Goal: Find contact information: Obtain details needed to contact an individual or organization

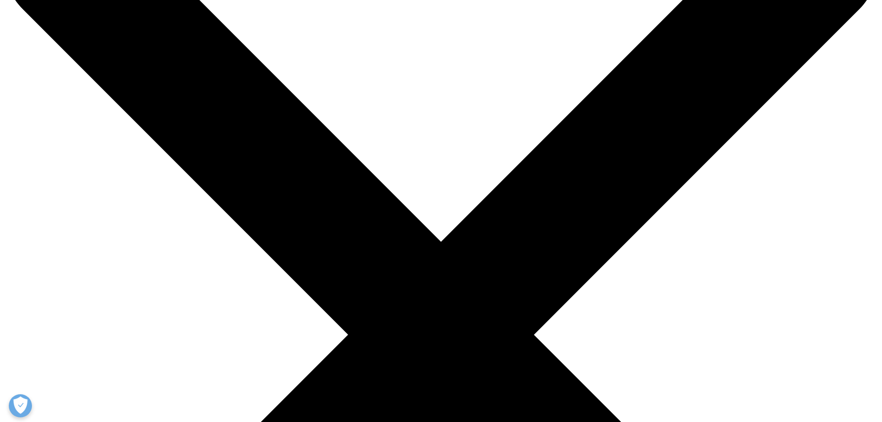
scroll to position [76, 0]
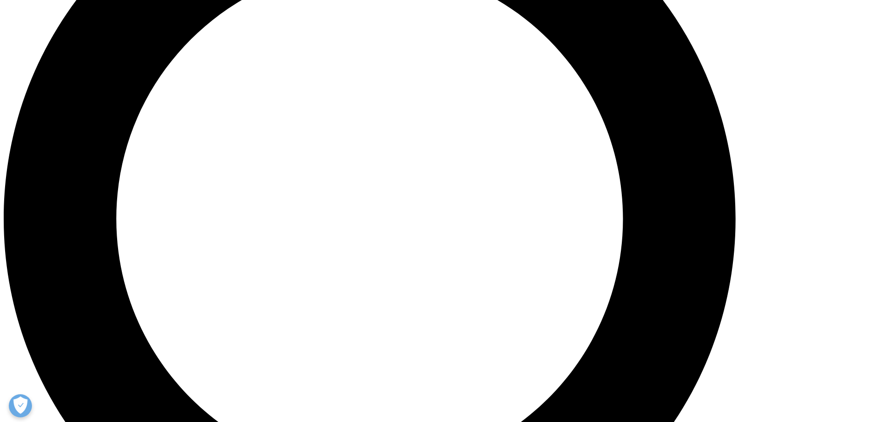
scroll to position [1065, 0]
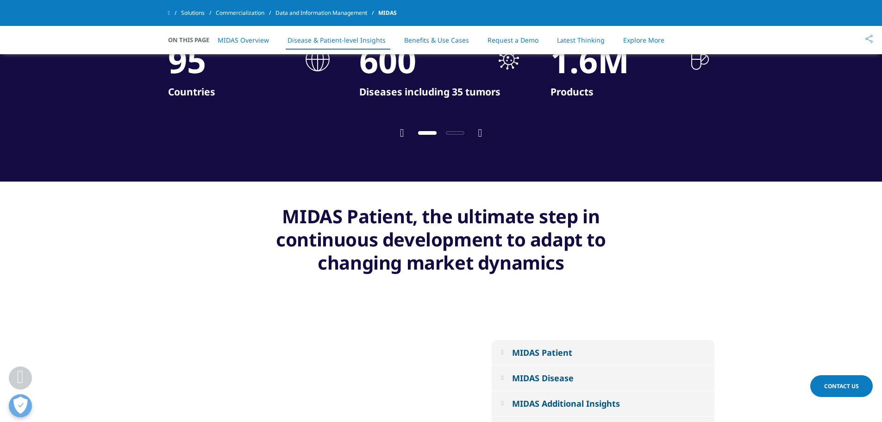
click at [194, 71] on div "95" at bounding box center [187, 60] width 38 height 38
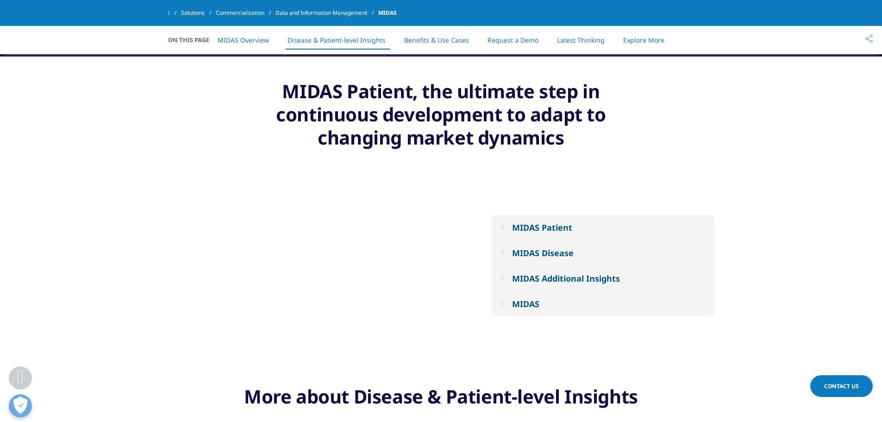
scroll to position [1204, 0]
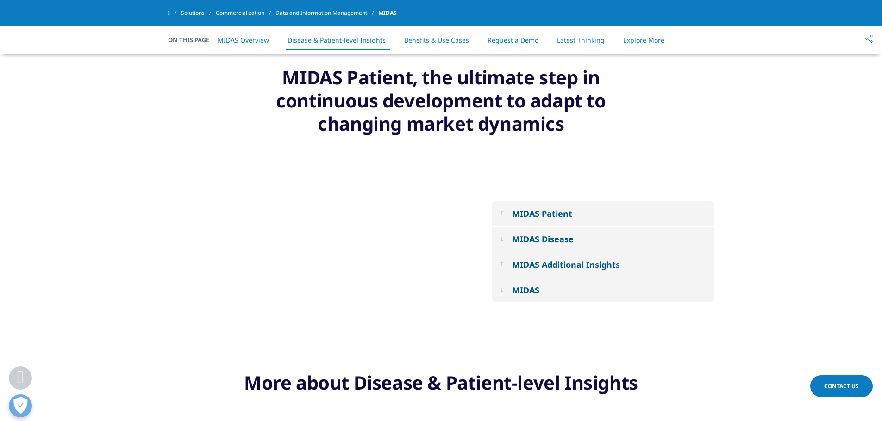
click at [503, 289] on em at bounding box center [502, 290] width 2 height 6
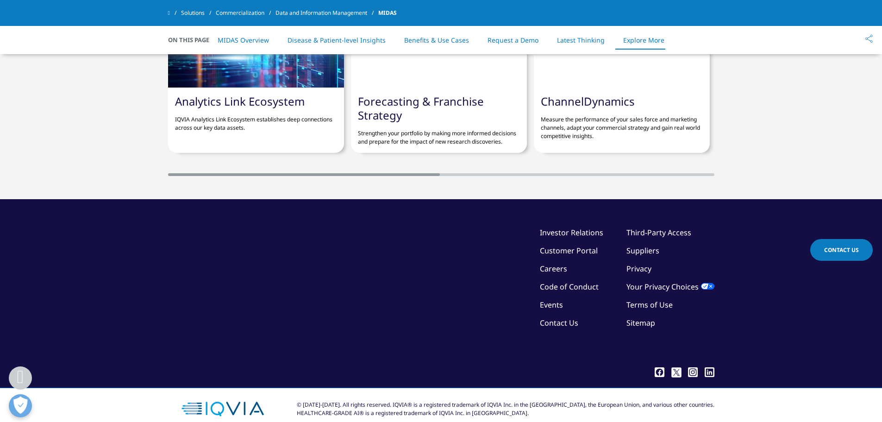
scroll to position [3791, 0]
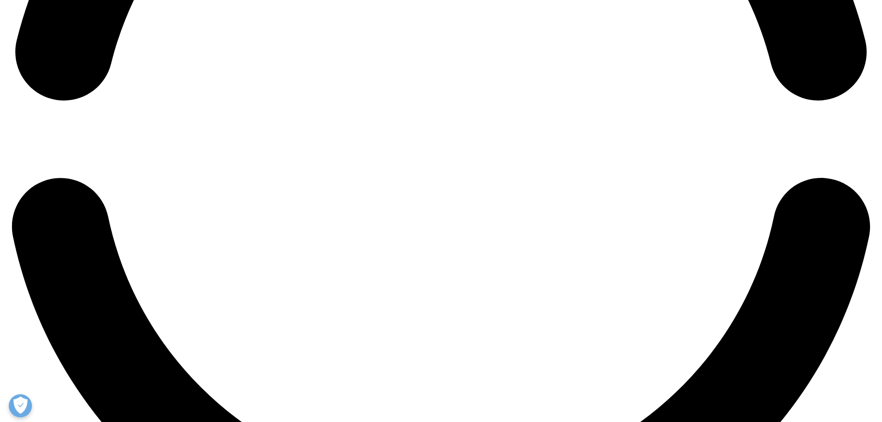
scroll to position [2083, 0]
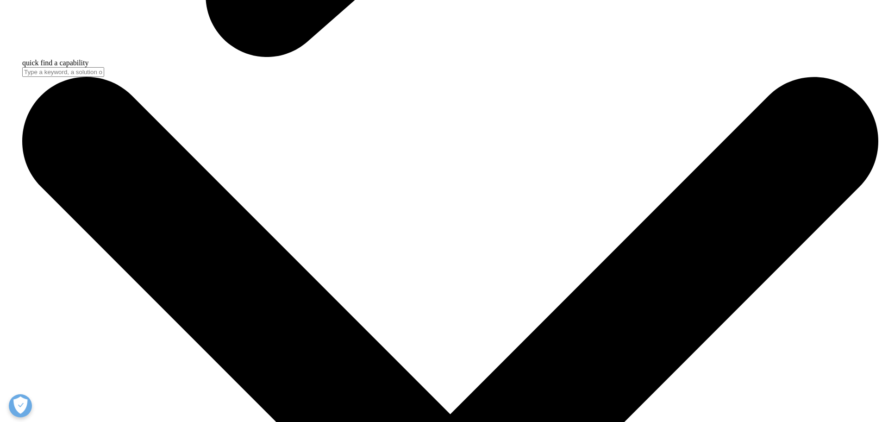
scroll to position [3770, 0]
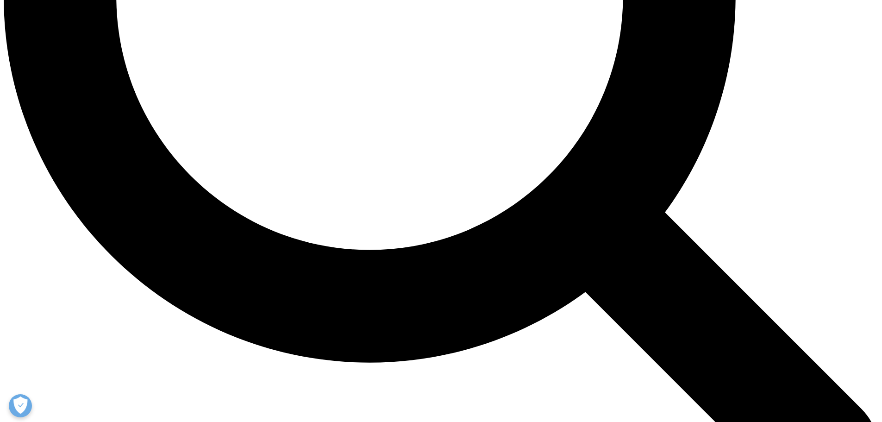
scroll to position [1265, 0]
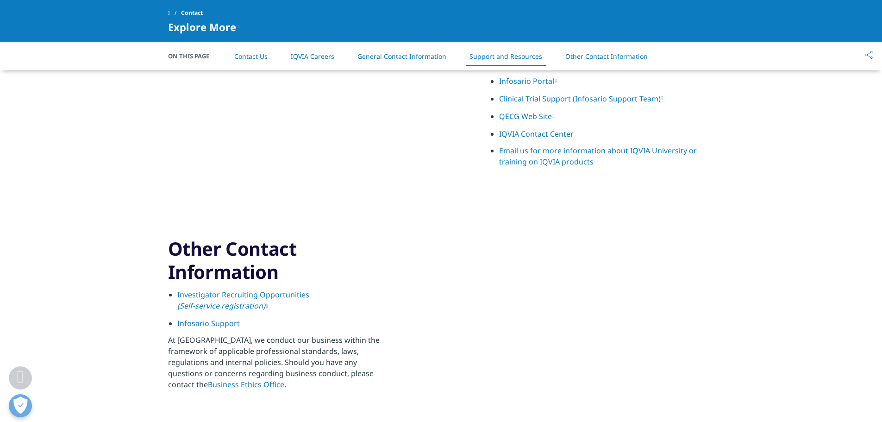
scroll to position [1311, 0]
